Goal: Transaction & Acquisition: Purchase product/service

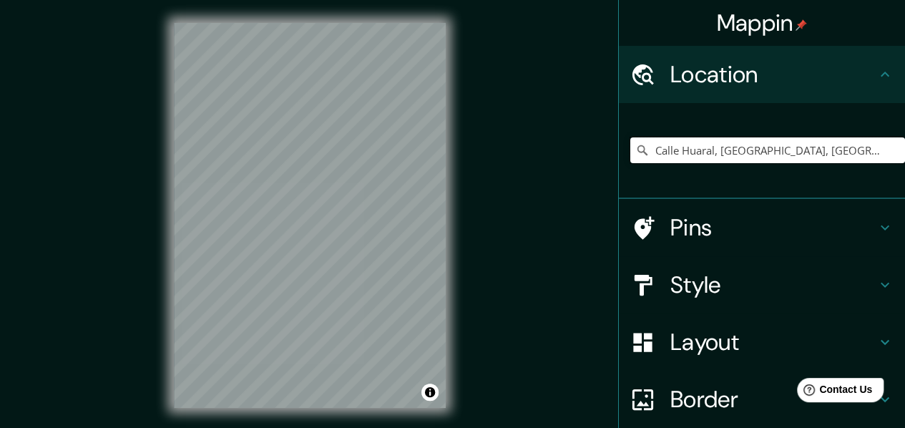
click at [696, 144] on input "Calle Huaral, Chancay, Departamento de Lima, Perú" at bounding box center [767, 150] width 275 height 26
click at [696, 145] on input "Calle Huaral, Chancay, Departamento de Lima, Perú" at bounding box center [767, 150] width 275 height 26
click at [695, 149] on input "Calle Huaral, Chancay, Departamento de Lima, Perú" at bounding box center [767, 150] width 275 height 26
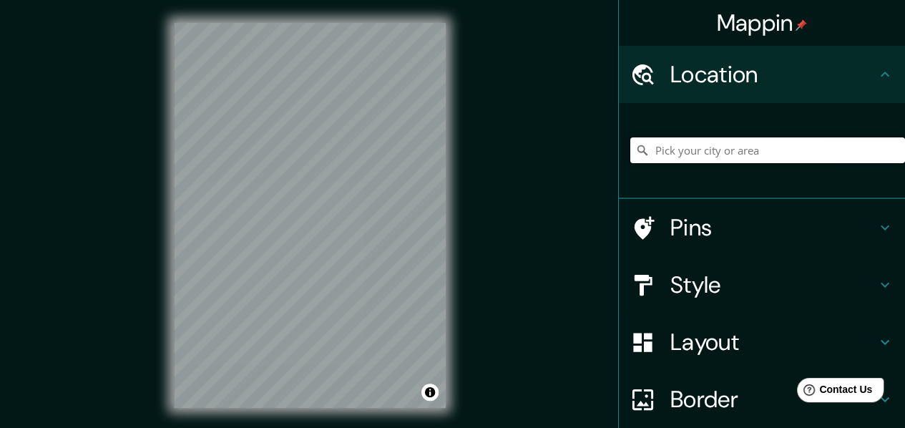
click at [714, 150] on input "Pick your city or area" at bounding box center [767, 150] width 275 height 26
paste input "Calle Huaral, Chancay, Departamento de Lima, Perú"
type input "Calle Huaral, Chancay, Departamento de Lima, Perú"
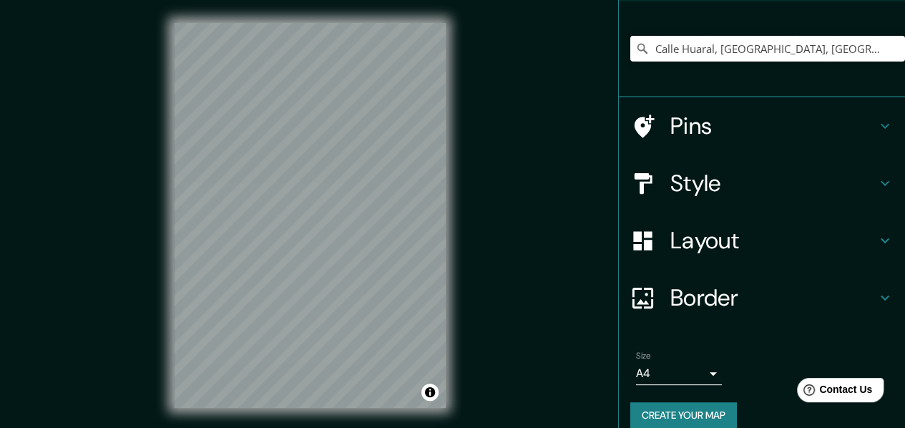
scroll to position [119, 0]
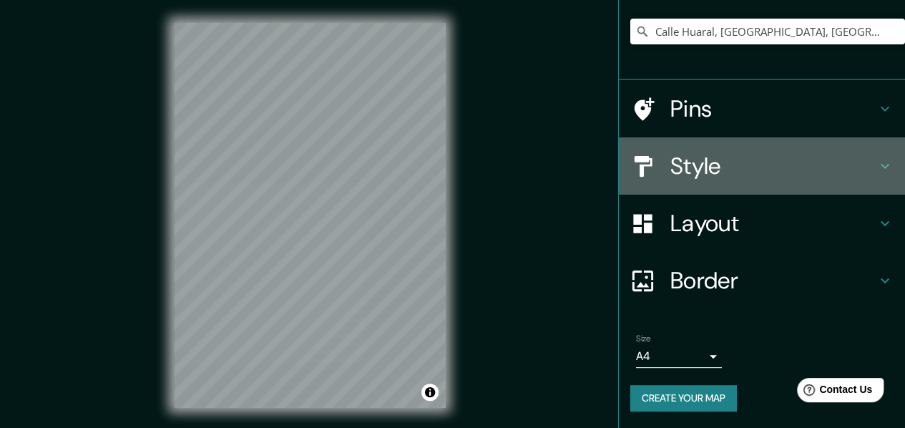
click at [696, 142] on div "Style" at bounding box center [762, 165] width 286 height 57
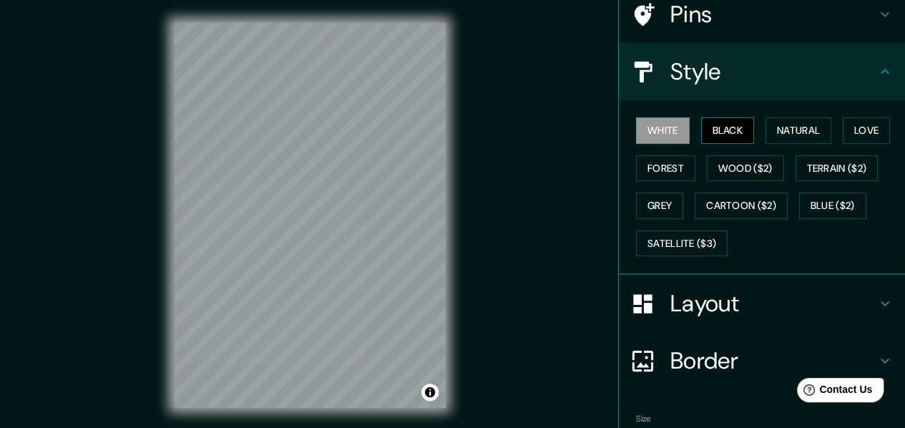
click at [727, 132] on button "Black" at bounding box center [728, 130] width 54 height 26
drag, startPoint x: 448, startPoint y: 177, endPoint x: 483, endPoint y: 161, distance: 39.1
click at [483, 161] on div "Mappin Location Calle Huaral, Chancay, Departamento de Lima, Perú Pins Style Wh…" at bounding box center [452, 226] width 905 height 453
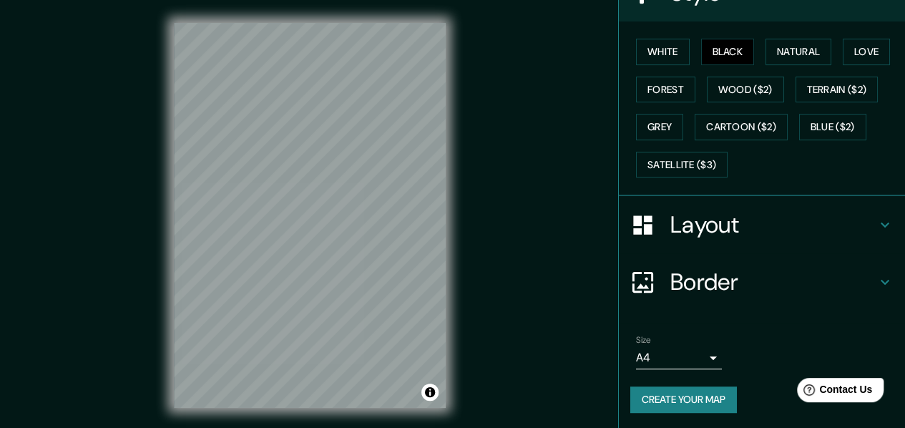
click at [630, 358] on div "Size A4 single" at bounding box center [761, 352] width 263 height 46
click at [649, 355] on body "Mappin Location Calle Huaral, Chancay, Departamento de Lima, Perú Pins Style Wh…" at bounding box center [452, 214] width 905 height 428
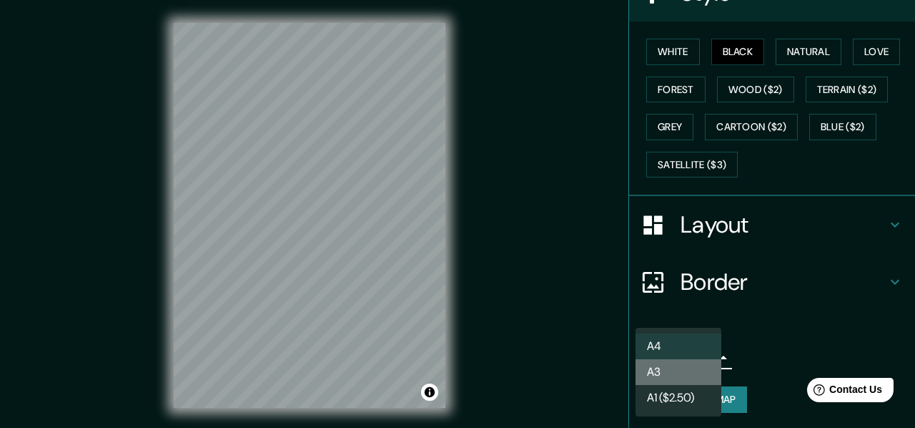
click at [684, 371] on li "A3" at bounding box center [679, 372] width 86 height 26
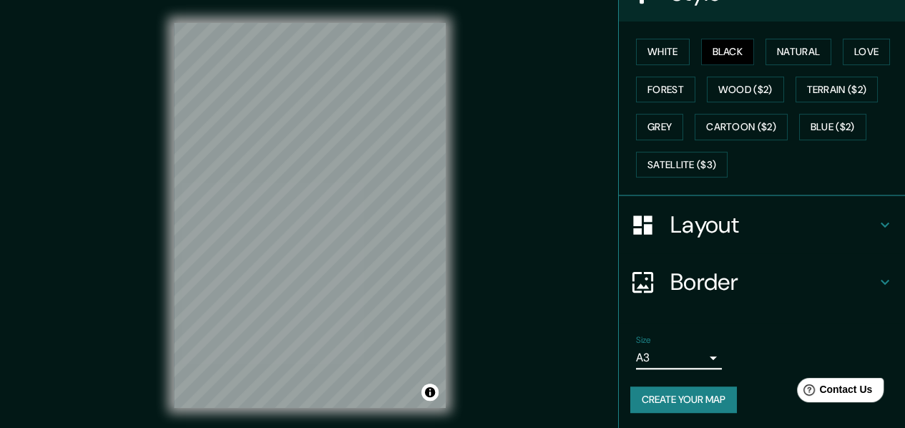
click at [684, 401] on button "Create your map" at bounding box center [683, 399] width 107 height 26
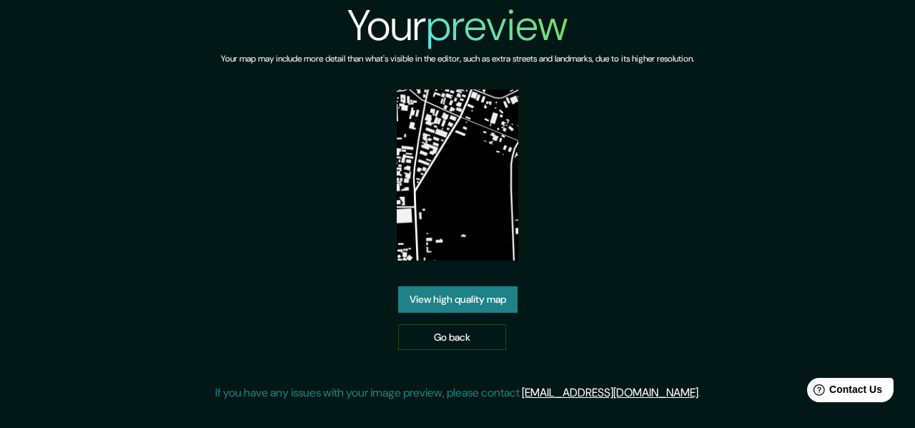
click at [462, 295] on link "View high quality map" at bounding box center [457, 299] width 119 height 26
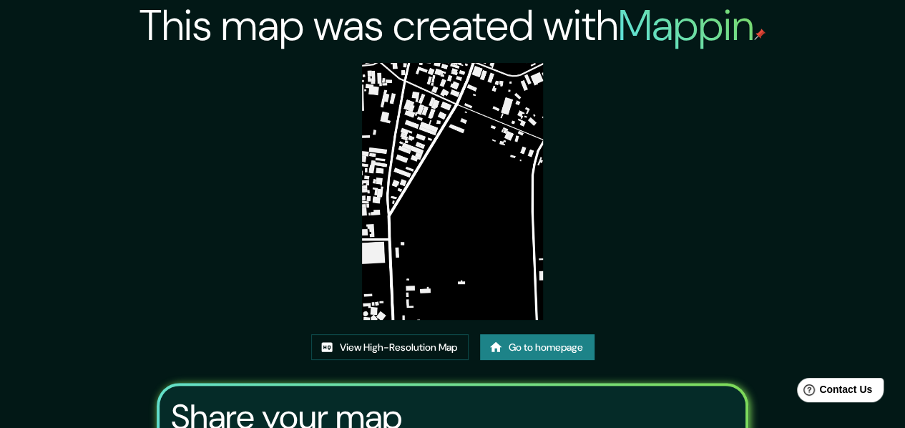
drag, startPoint x: 413, startPoint y: 262, endPoint x: 328, endPoint y: 428, distance: 186.8
drag, startPoint x: 328, startPoint y: 428, endPoint x: 609, endPoint y: 292, distance: 312.5
click at [765, 192] on div "This map was created with Mappin View High-Resolution Map Go to homepage Share …" at bounding box center [452, 298] width 626 height 597
click at [448, 347] on link "View High-Resolution Map" at bounding box center [389, 347] width 157 height 26
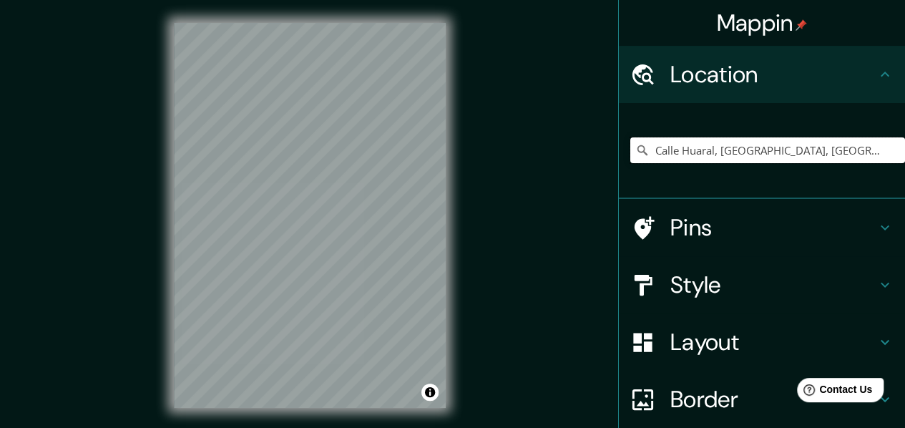
click at [704, 156] on input "Calle Huaral, Chancay, Departamento de Lima, Perú" at bounding box center [767, 150] width 275 height 26
paste input "Calle Huaral, Chancay, Departamento de Lima, Perú"
type input "Calle Huaral, Chancay, Departamento de Lima, Perú"
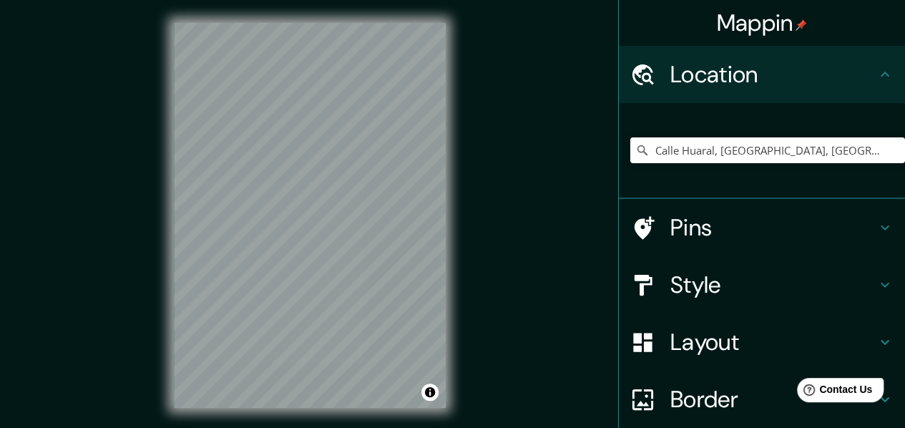
click at [699, 275] on h4 "Style" at bounding box center [773, 284] width 206 height 29
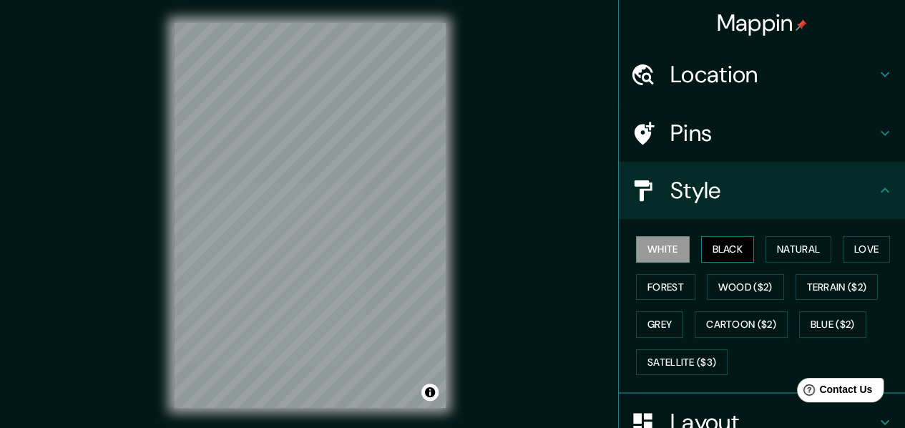
click at [722, 250] on button "Black" at bounding box center [728, 249] width 54 height 26
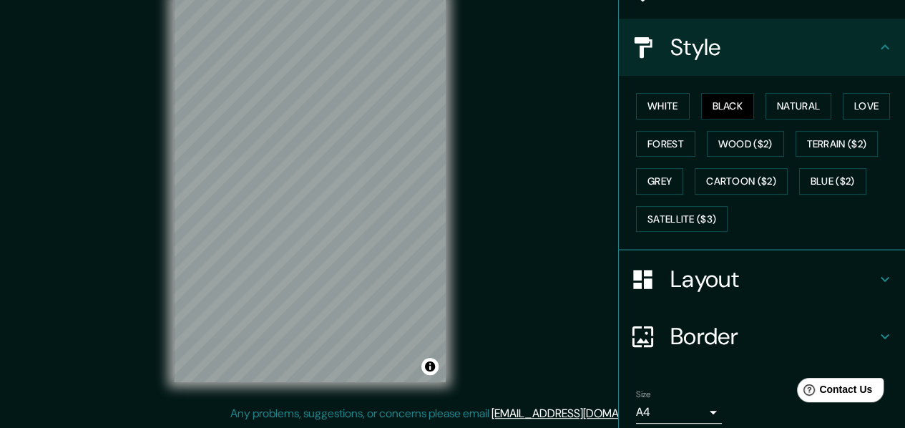
scroll to position [197, 0]
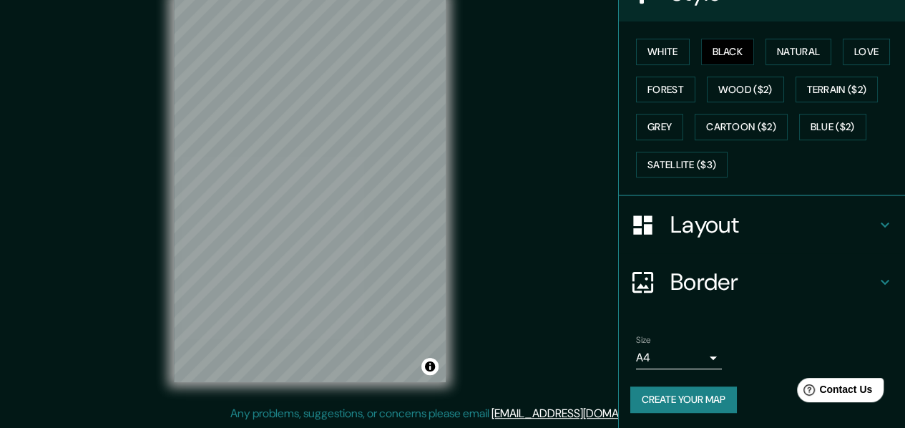
click at [639, 361] on body "Mappin Location Calle Huaral, Chancay, Departamento de Lima, Perú Pins Style Wh…" at bounding box center [452, 188] width 905 height 428
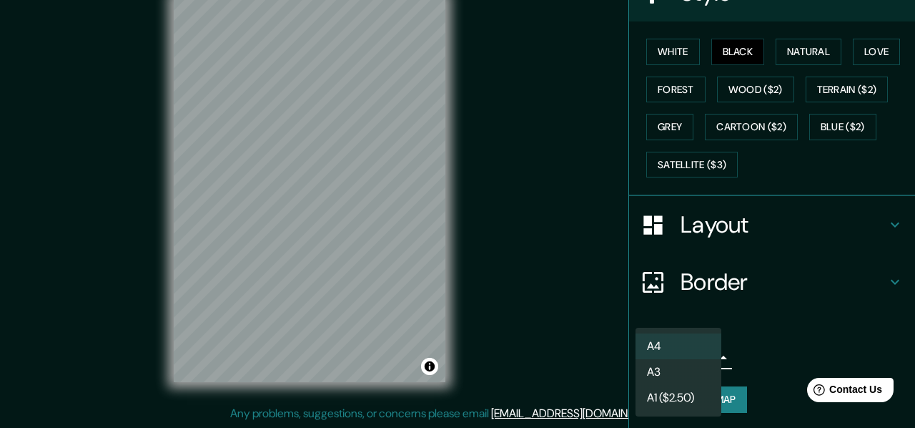
click at [678, 374] on li "A3" at bounding box center [679, 372] width 86 height 26
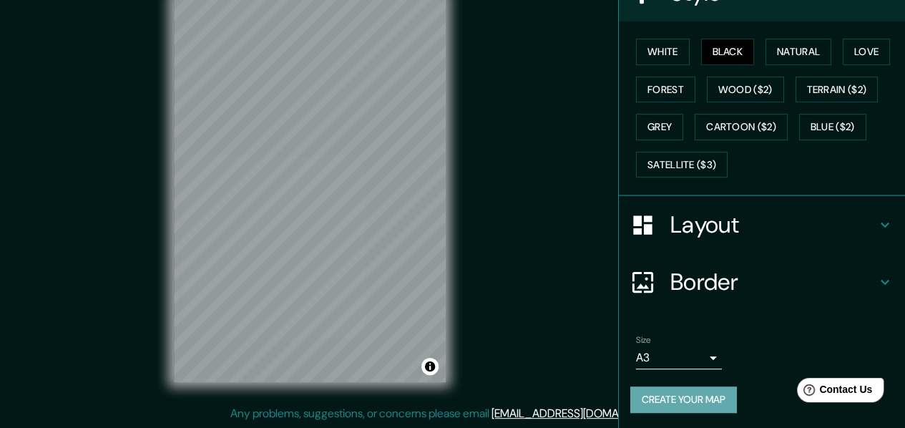
click at [651, 398] on button "Create your map" at bounding box center [683, 399] width 107 height 26
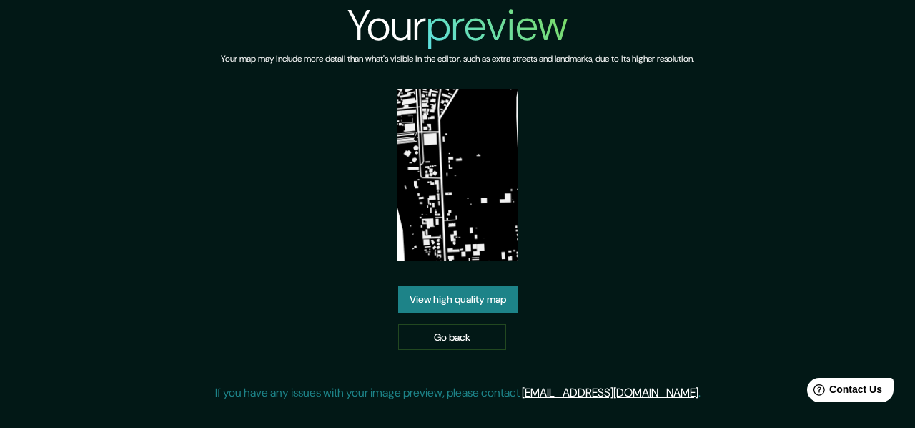
click at [499, 305] on link "View high quality map" at bounding box center [457, 299] width 119 height 26
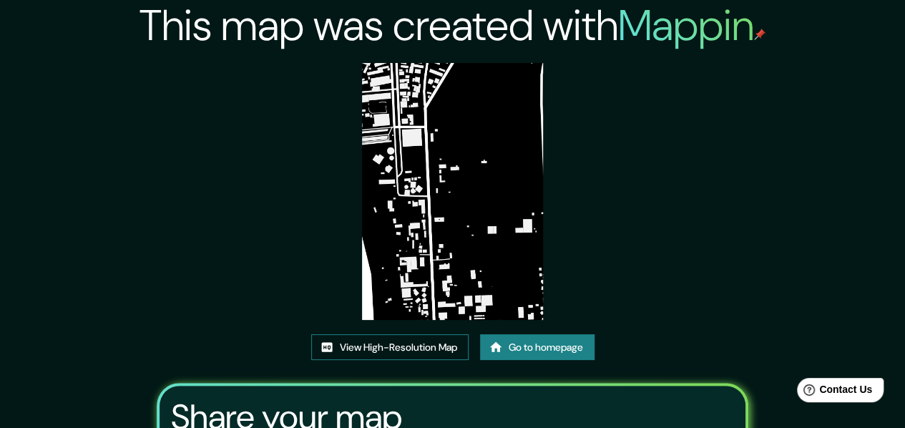
click at [383, 340] on link "View High-Resolution Map" at bounding box center [389, 347] width 157 height 26
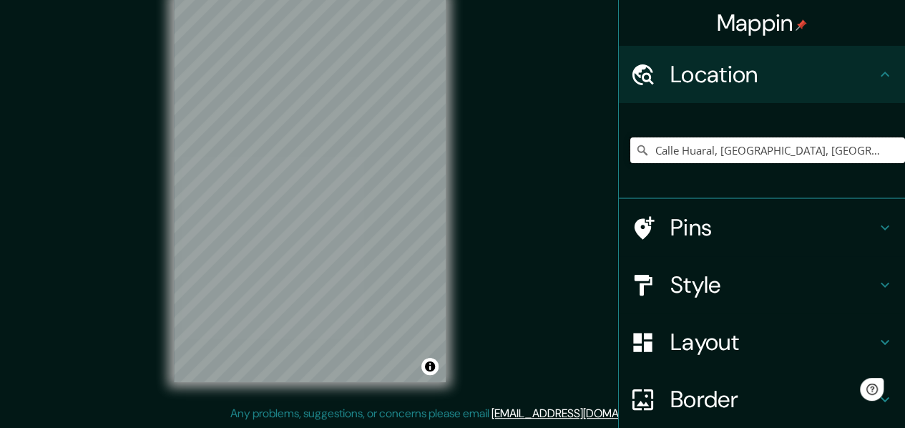
click at [755, 154] on input "Calle Huaral, Chancay, Departamento de Lima, Perú" at bounding box center [767, 150] width 275 height 26
click at [755, 154] on input "Calle Huaral, [GEOGRAPHIC_DATA], [GEOGRAPHIC_DATA], [GEOGRAPHIC_DATA]" at bounding box center [767, 150] width 275 height 26
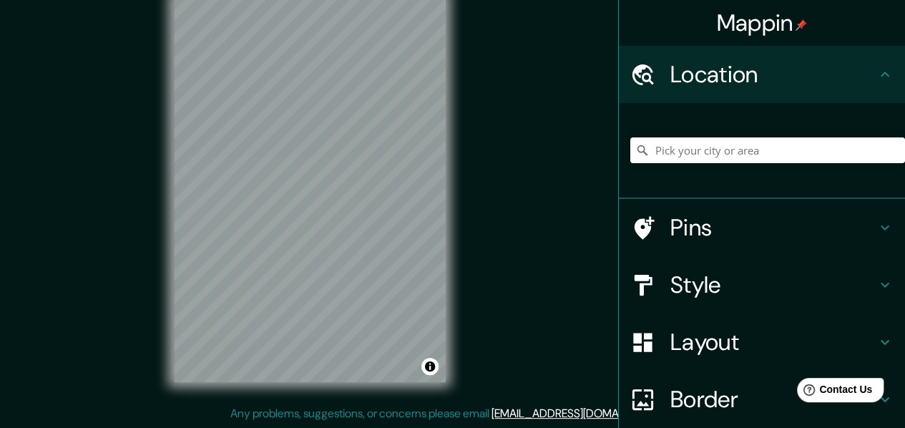
click at [742, 155] on input "Pick your city or area" at bounding box center [767, 150] width 275 height 26
paste input "Calle Huaral, [GEOGRAPHIC_DATA], [GEOGRAPHIC_DATA], [GEOGRAPHIC_DATA]"
type input "Calle Huaral, [GEOGRAPHIC_DATA], [GEOGRAPHIC_DATA], [GEOGRAPHIC_DATA]"
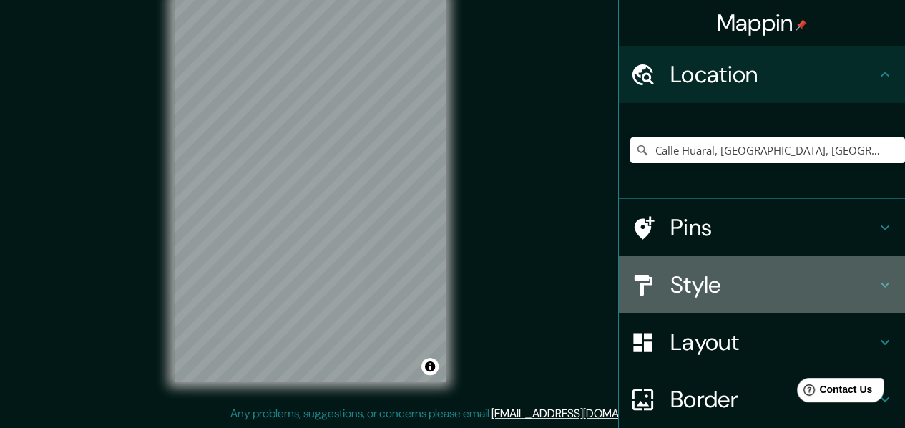
click at [734, 287] on h4 "Style" at bounding box center [773, 284] width 206 height 29
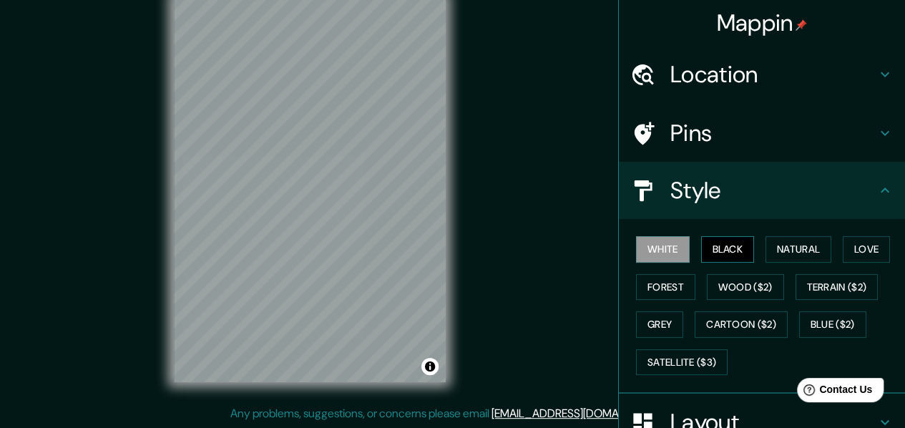
click at [729, 244] on button "Black" at bounding box center [728, 249] width 54 height 26
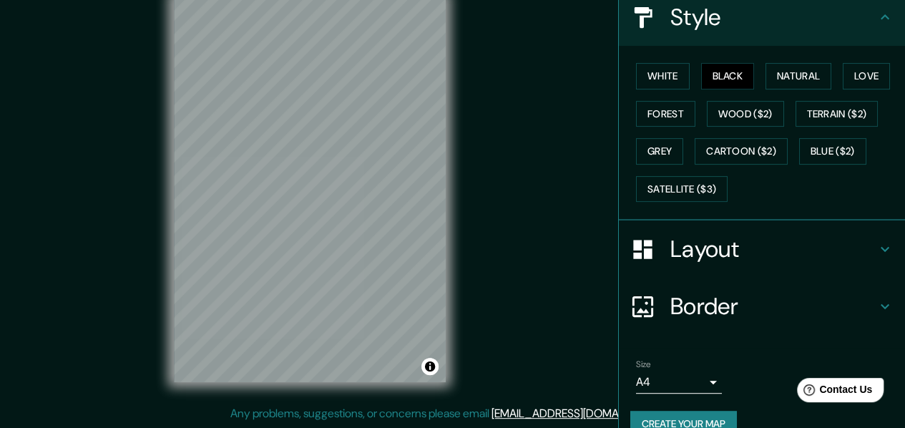
scroll to position [197, 0]
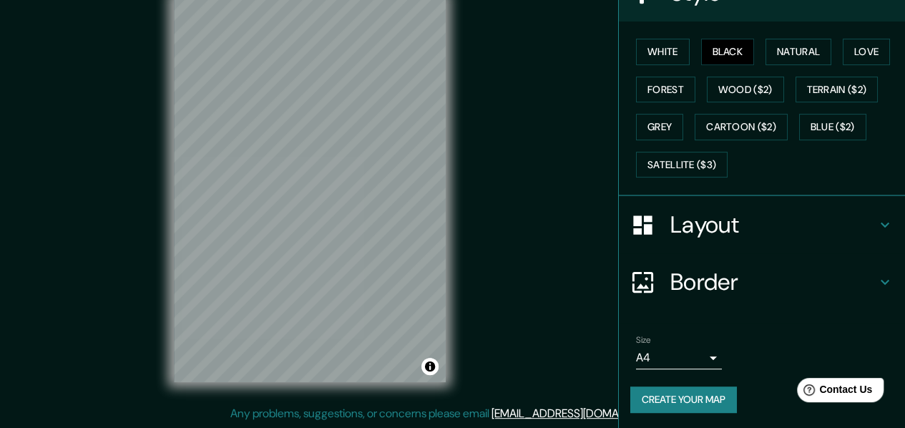
click at [668, 355] on body "Mappin Location Calle Huaral, Chancay, Departamento de Lima, Perú Pins Style Wh…" at bounding box center [452, 188] width 905 height 428
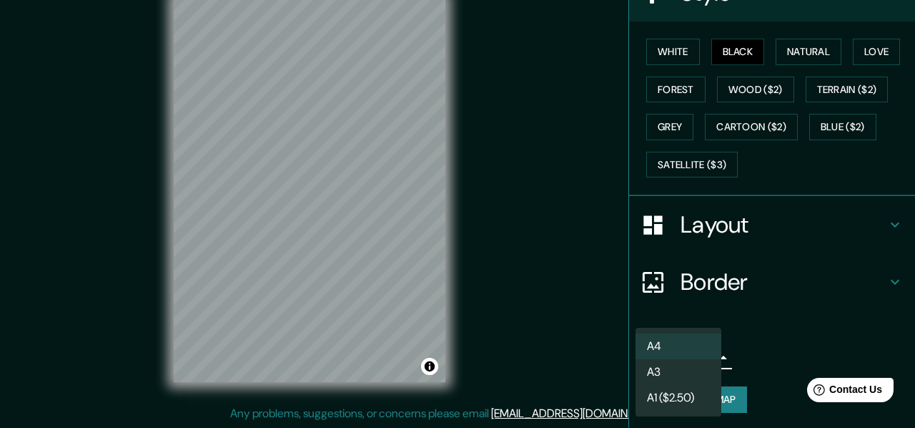
click at [657, 374] on li "A3" at bounding box center [679, 372] width 86 height 26
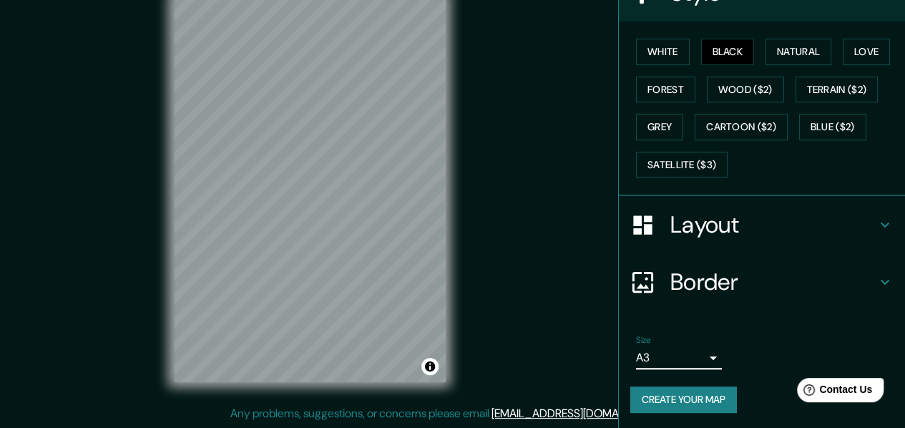
click at [664, 394] on button "Create your map" at bounding box center [683, 399] width 107 height 26
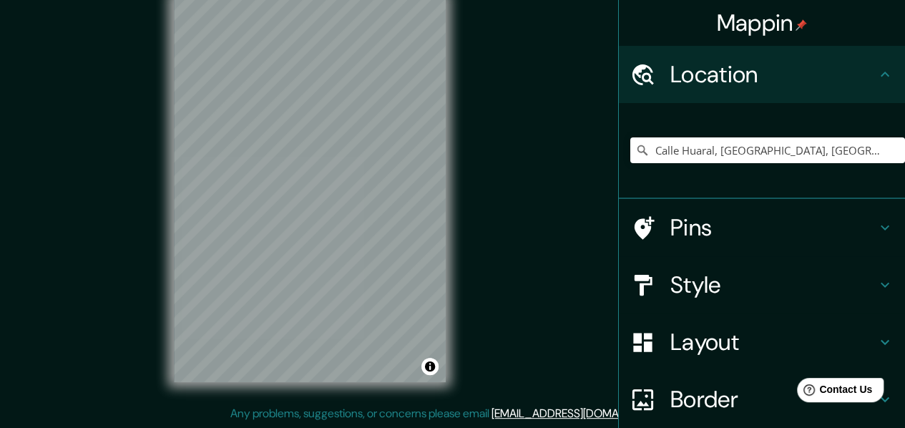
click at [702, 281] on h4 "Style" at bounding box center [773, 284] width 206 height 29
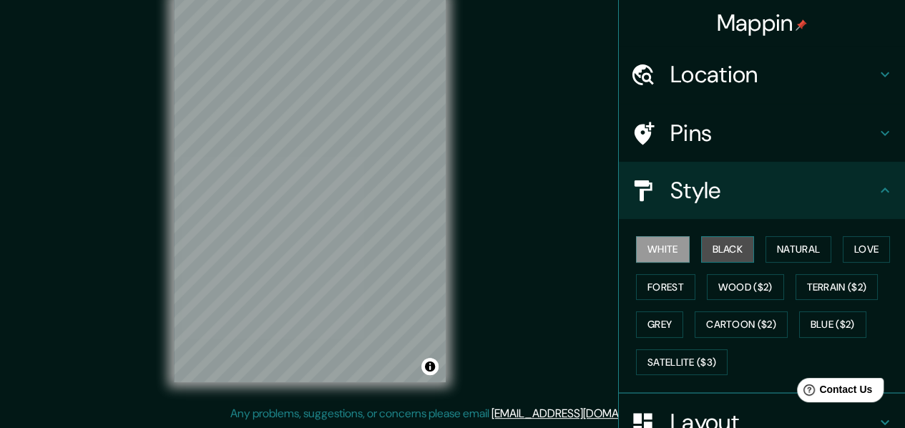
click at [731, 249] on button "Black" at bounding box center [728, 249] width 54 height 26
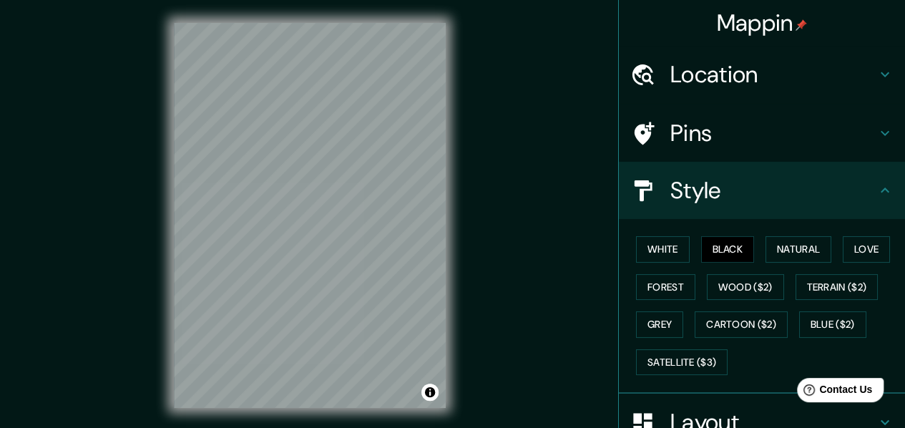
click at [751, 57] on div "Location" at bounding box center [762, 74] width 286 height 57
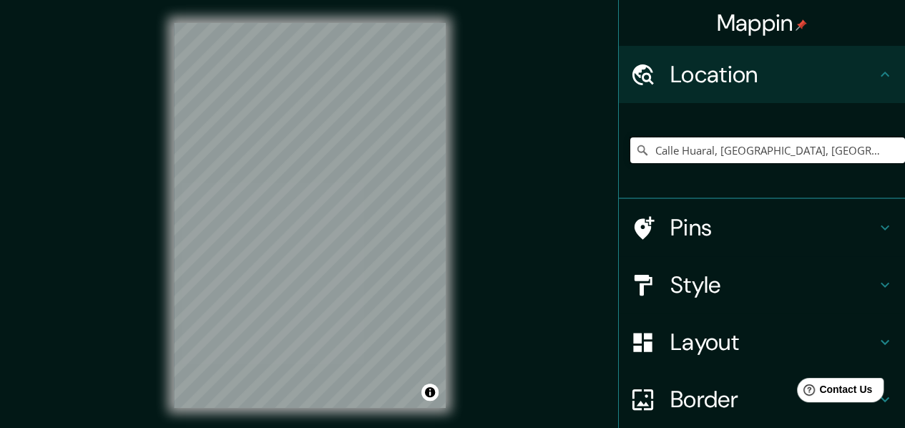
click at [757, 157] on input "Calle Huaral, Chancay, Departamento de Lima, Perú" at bounding box center [767, 150] width 275 height 26
click at [737, 155] on input "Pick your city or area" at bounding box center [767, 150] width 275 height 26
paste input "Calle Huaral, Chancay, Departamento de Lima, Perú"
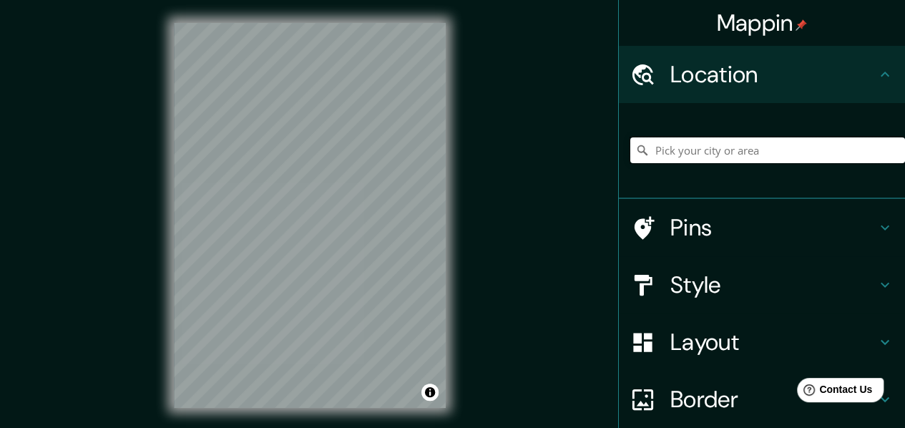
type input "Calle Huaral, Chancay, Departamento de Lima, Perú"
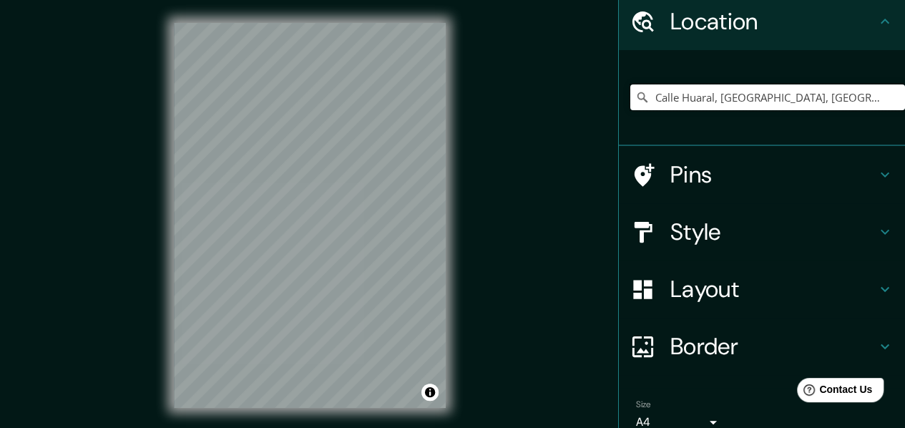
scroll to position [119, 0]
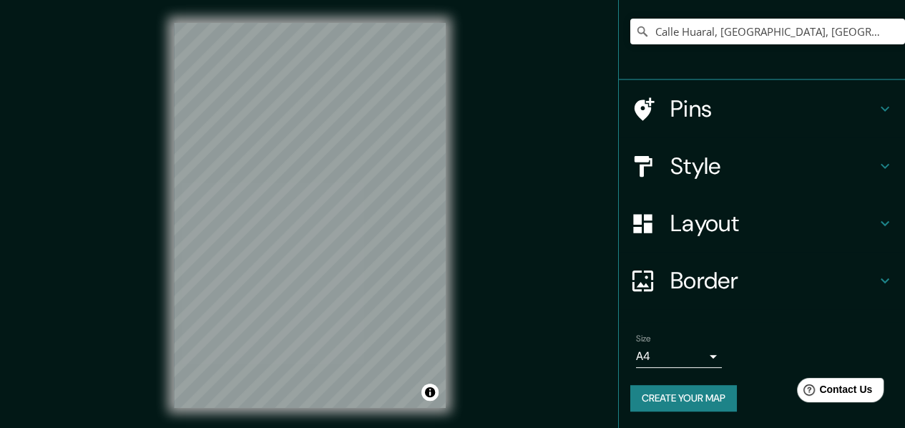
click at [694, 360] on body "Mappin Location Calle Huaral, Chancay, Departamento de Lima, Perú Pins Style La…" at bounding box center [452, 214] width 905 height 428
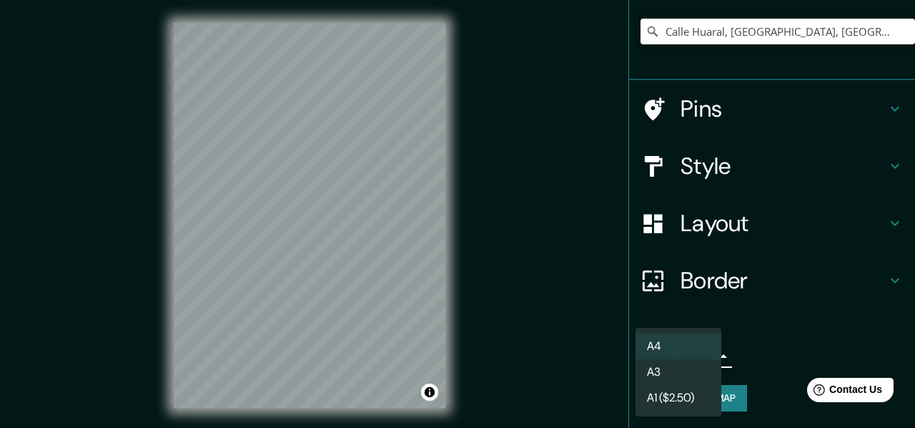
click at [677, 371] on li "A3" at bounding box center [679, 372] width 86 height 26
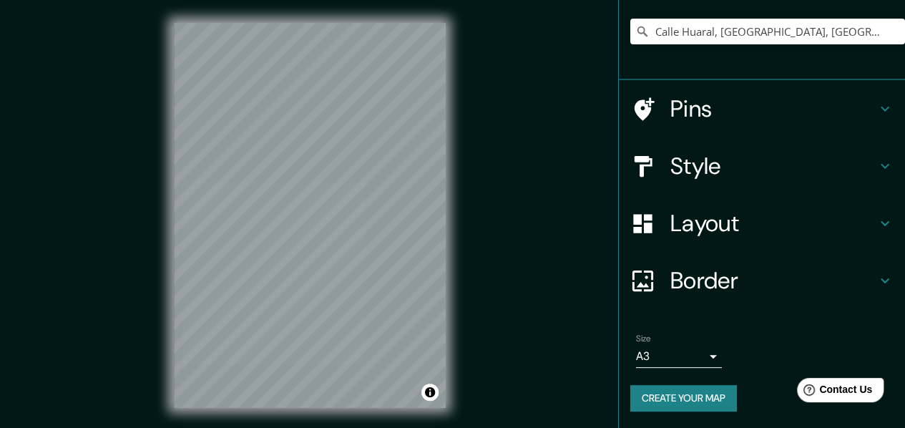
click at [673, 393] on button "Create your map" at bounding box center [683, 398] width 107 height 26
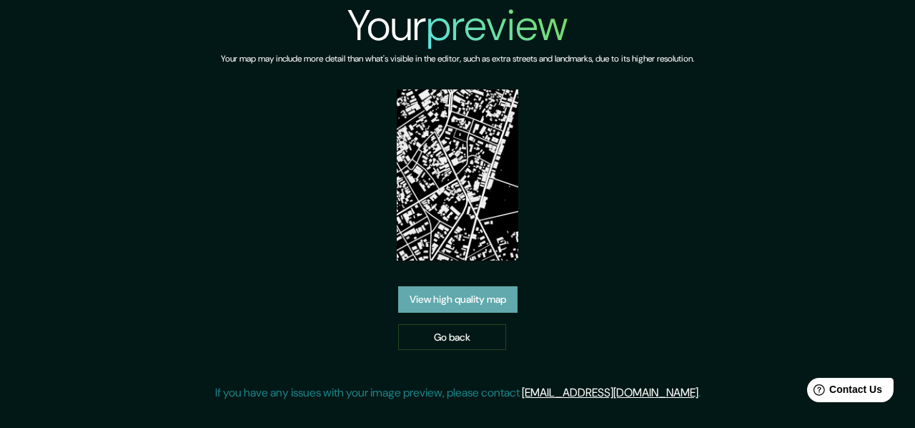
click at [476, 303] on link "View high quality map" at bounding box center [457, 299] width 119 height 26
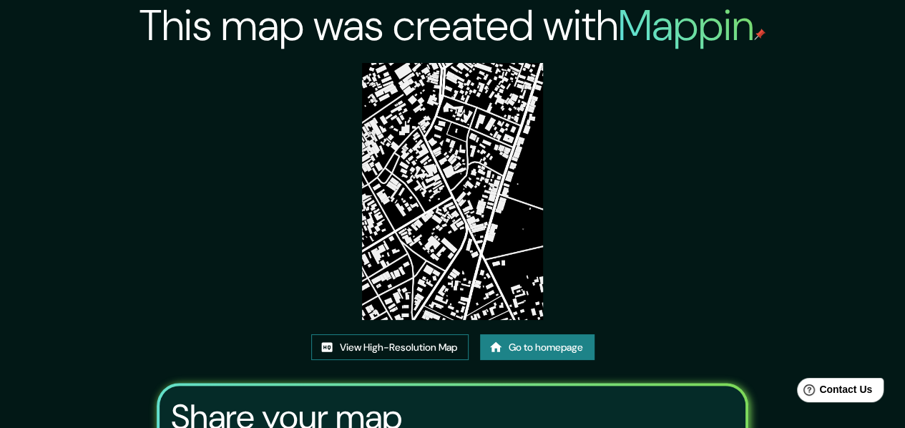
click at [416, 346] on link "View High-Resolution Map" at bounding box center [389, 347] width 157 height 26
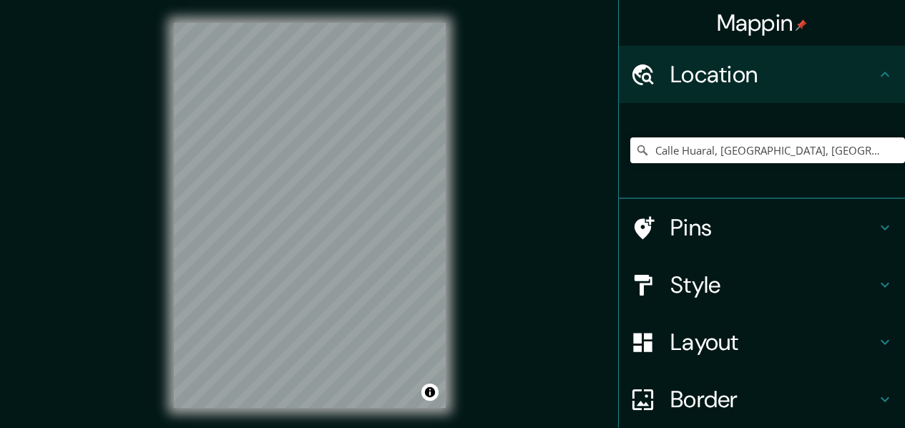
click at [741, 131] on div "Calle Huaral, Chancay, Departamento de Lima, Perú" at bounding box center [767, 150] width 275 height 72
click at [745, 147] on input "Calle Huaral, Chancay, Departamento de Lima, Perú" at bounding box center [767, 150] width 275 height 26
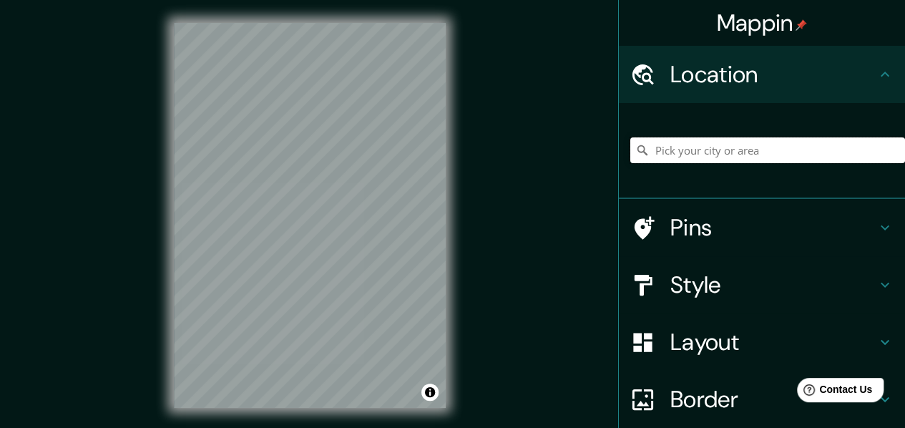
click at [744, 147] on input "Pick your city or area" at bounding box center [767, 150] width 275 height 26
paste input "Calle Huaral, Chancay, Departamento de Lima, Perú"
type input "Calle Huaral, Chancay, Departamento de Lima, Perú"
click at [732, 287] on h4 "Style" at bounding box center [773, 284] width 206 height 29
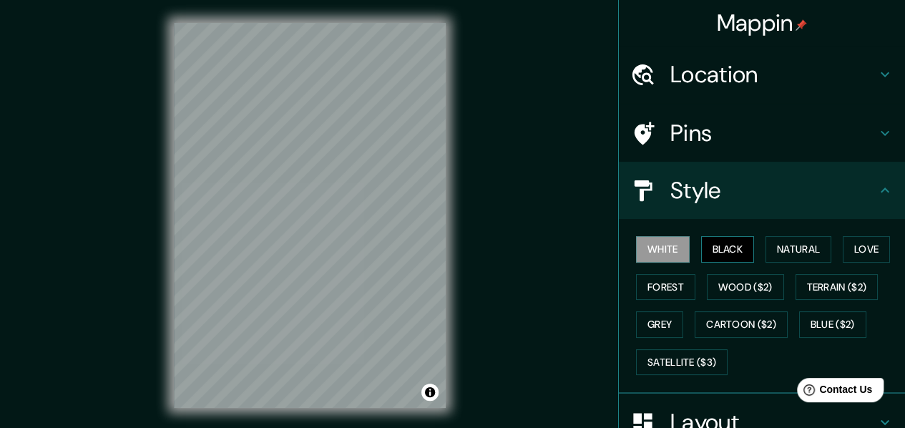
click at [722, 253] on button "Black" at bounding box center [728, 249] width 54 height 26
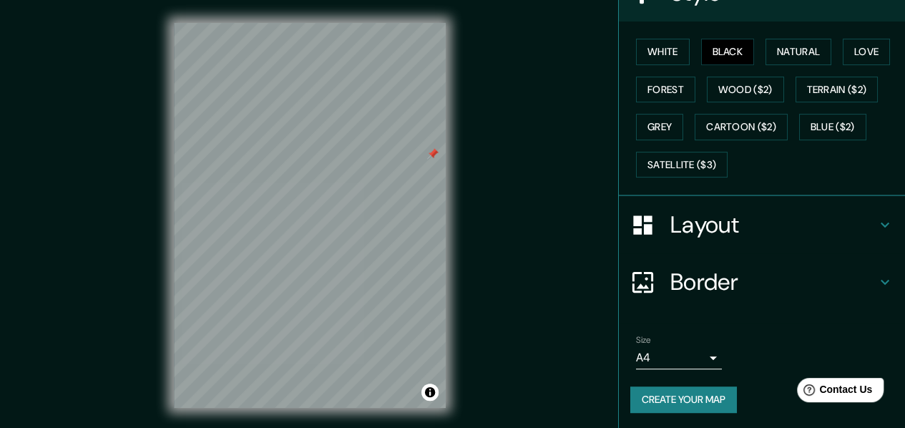
click at [697, 348] on body "Mappin Location [GEOGRAPHIC_DATA], [GEOGRAPHIC_DATA], [GEOGRAPHIC_DATA], [GEOGR…" at bounding box center [452, 214] width 905 height 428
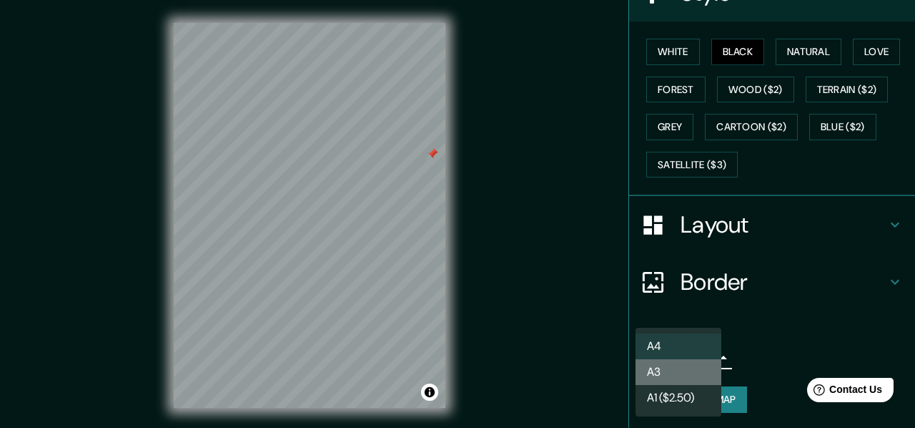
click at [654, 373] on li "A3" at bounding box center [679, 372] width 86 height 26
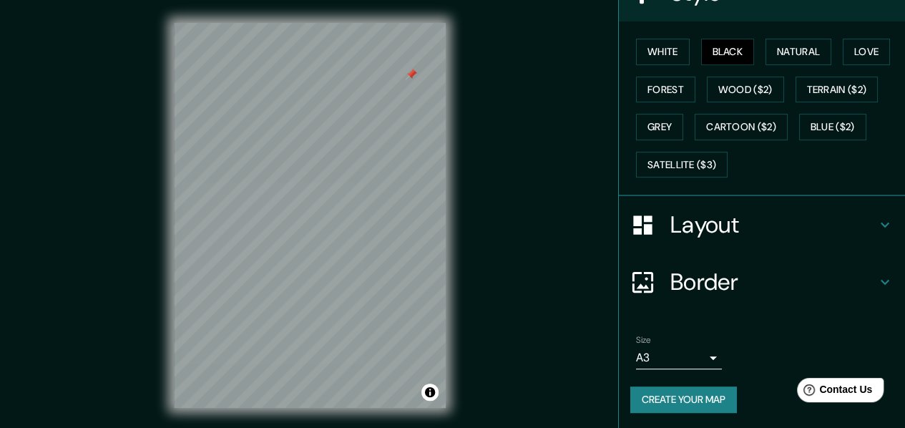
click at [684, 388] on button "Create your map" at bounding box center [683, 399] width 107 height 26
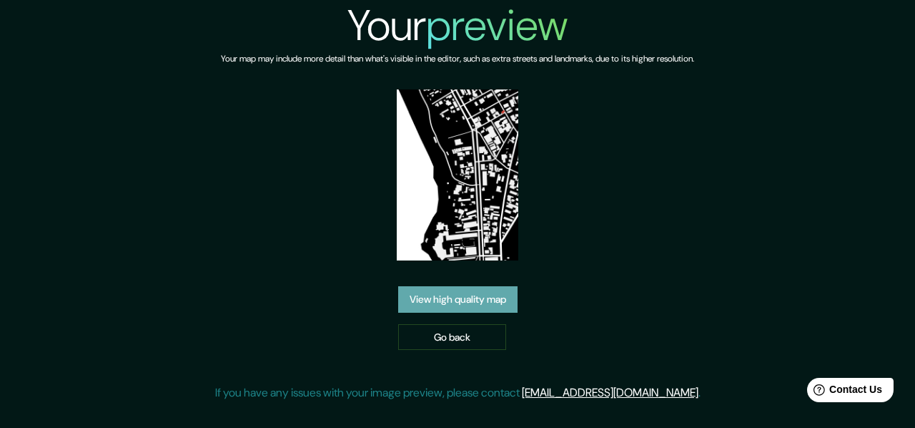
click at [473, 291] on link "View high quality map" at bounding box center [457, 299] width 119 height 26
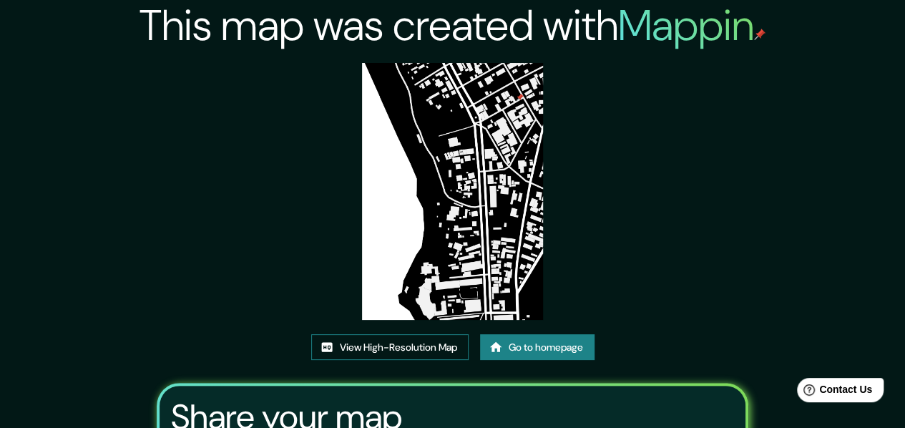
click at [422, 347] on link "View High-Resolution Map" at bounding box center [389, 347] width 157 height 26
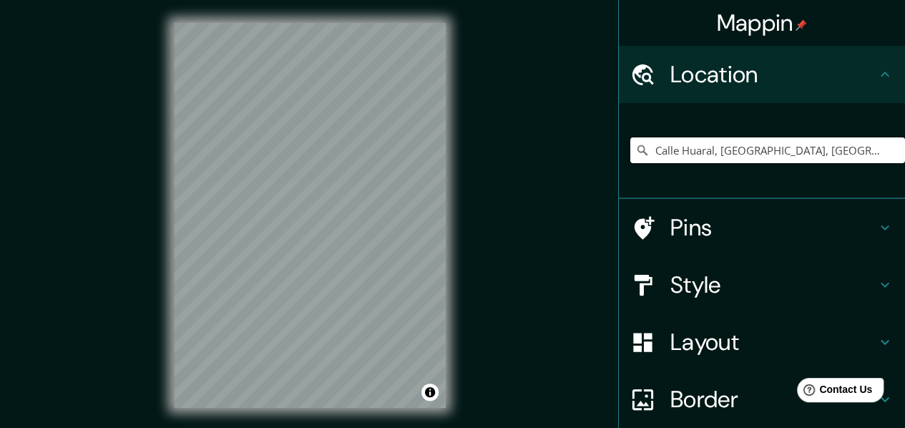
click at [682, 152] on input "Calle Huaral, [GEOGRAPHIC_DATA], [GEOGRAPHIC_DATA], [GEOGRAPHIC_DATA]" at bounding box center [767, 150] width 275 height 26
click at [728, 147] on input "Calle Huaral, Chancay, Departamento de Lima, Perú" at bounding box center [767, 150] width 275 height 26
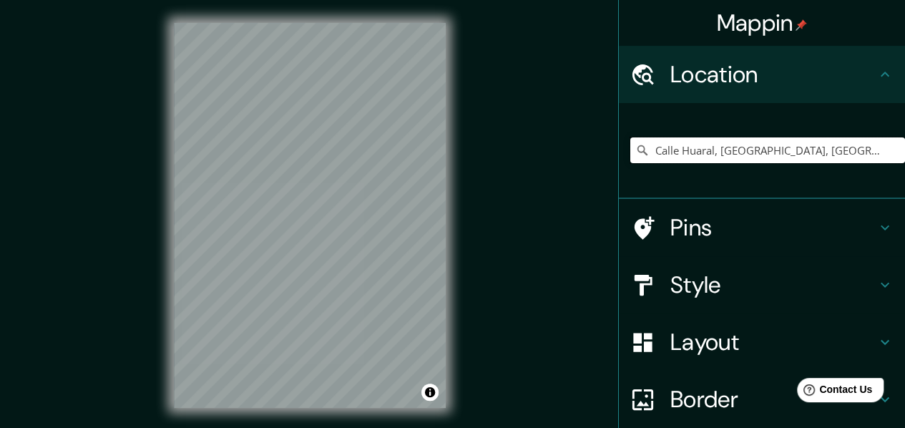
click at [728, 147] on input "Calle Huaral, Chancay, Departamento de Lima, Perú" at bounding box center [767, 150] width 275 height 26
click at [726, 145] on input "Pick your city or area" at bounding box center [767, 150] width 275 height 26
paste input "Calle Huaral, Chancay, Departamento de Lima, Perú"
type input "Calle Huaral, Chancay, Departamento de Lima, Perú"
click at [709, 285] on h4 "Style" at bounding box center [773, 284] width 206 height 29
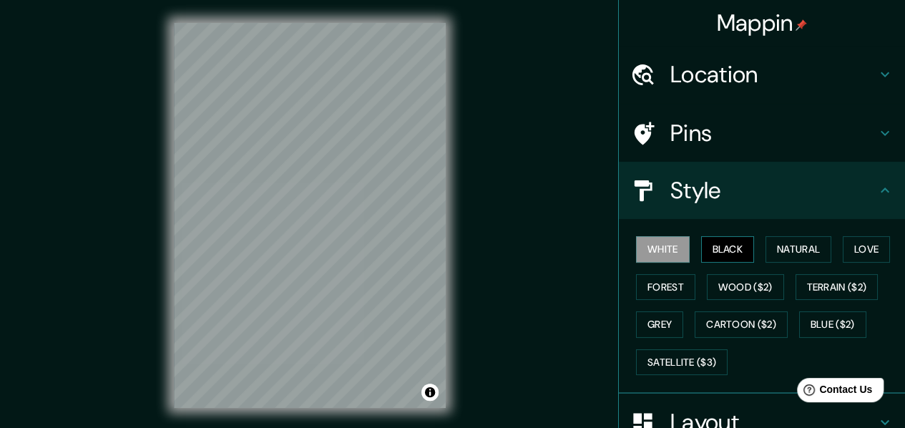
click at [725, 247] on button "Black" at bounding box center [728, 249] width 54 height 26
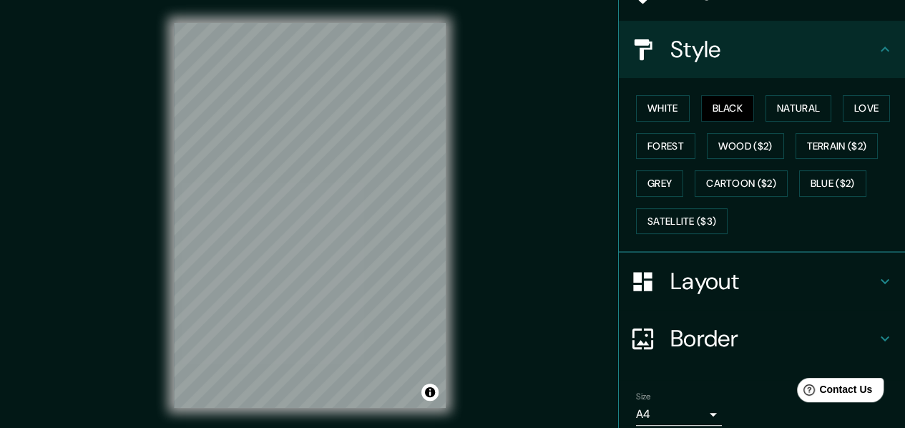
scroll to position [197, 0]
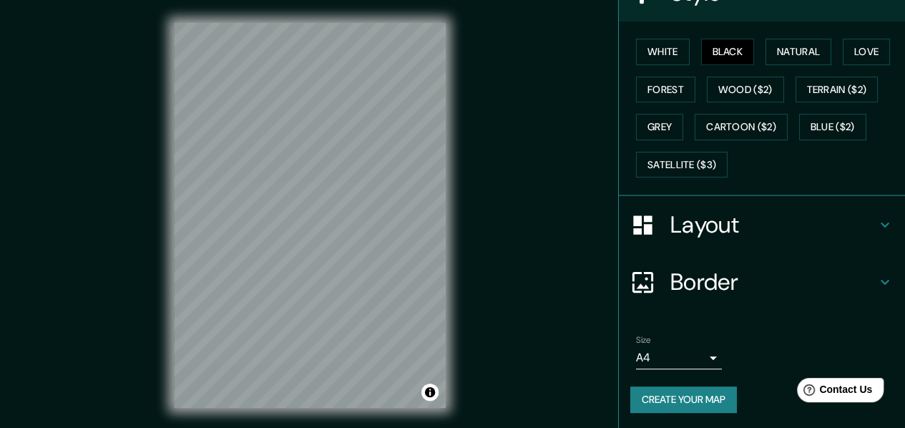
click at [684, 351] on body "Mappin Location Calle Huaral, Chancay, Departamento de Lima, Perú Pins Style Wh…" at bounding box center [452, 214] width 905 height 428
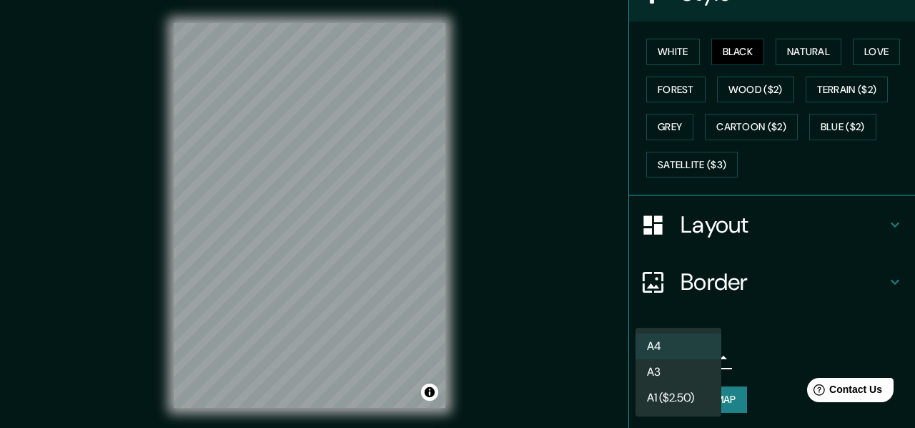
click at [658, 367] on li "A3" at bounding box center [679, 372] width 86 height 26
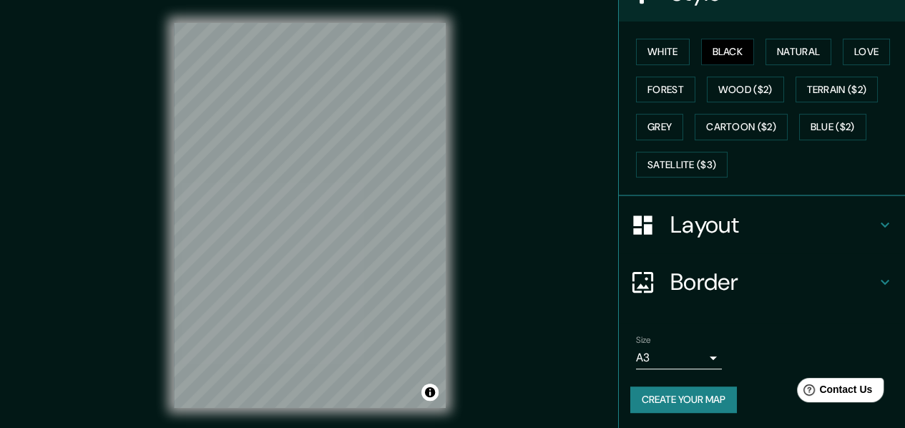
click at [684, 395] on button "Create your map" at bounding box center [683, 399] width 107 height 26
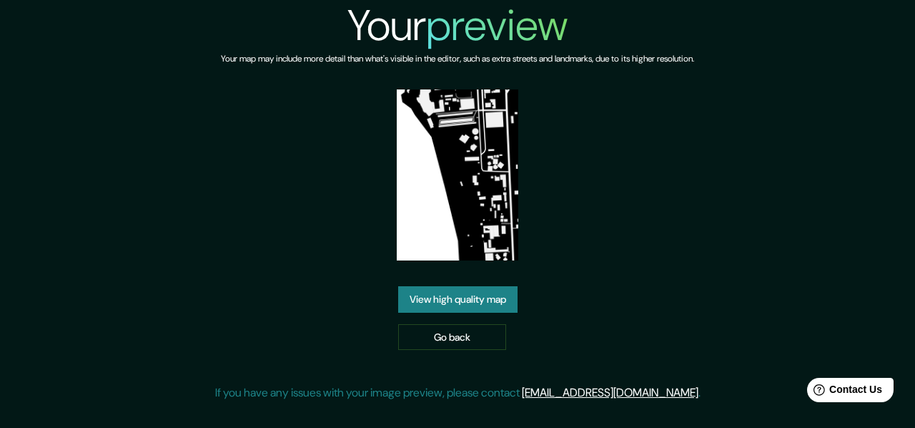
click at [475, 303] on link "View high quality map" at bounding box center [457, 299] width 119 height 26
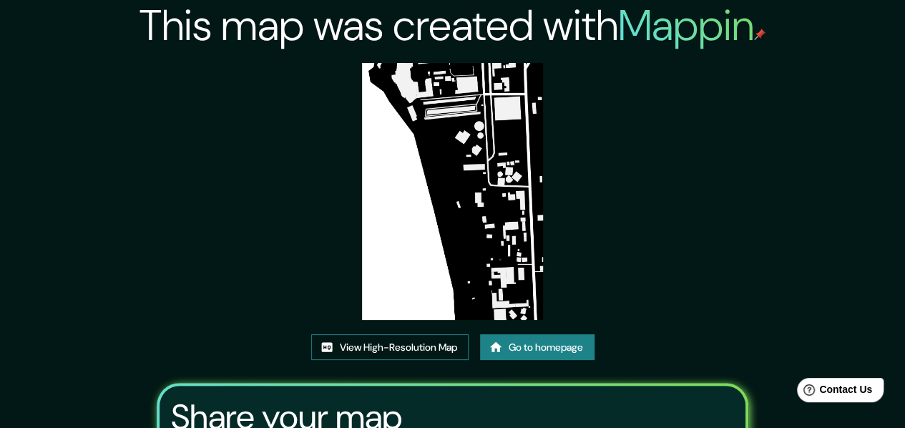
click at [415, 344] on link "View High-Resolution Map" at bounding box center [389, 347] width 157 height 26
